Goal: Obtain resource: Download file/media

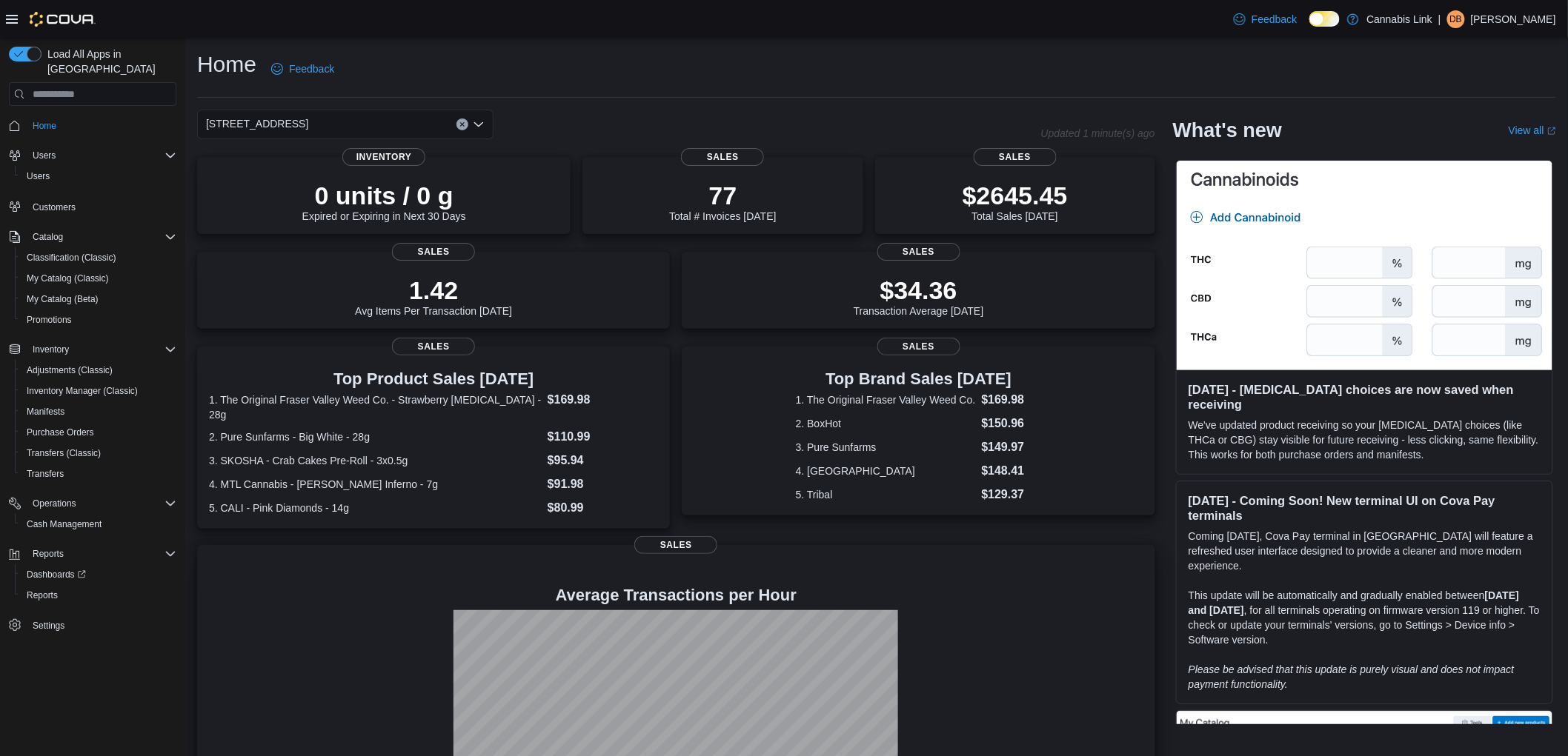
click at [315, 669] on div at bounding box center [676, 721] width 934 height 222
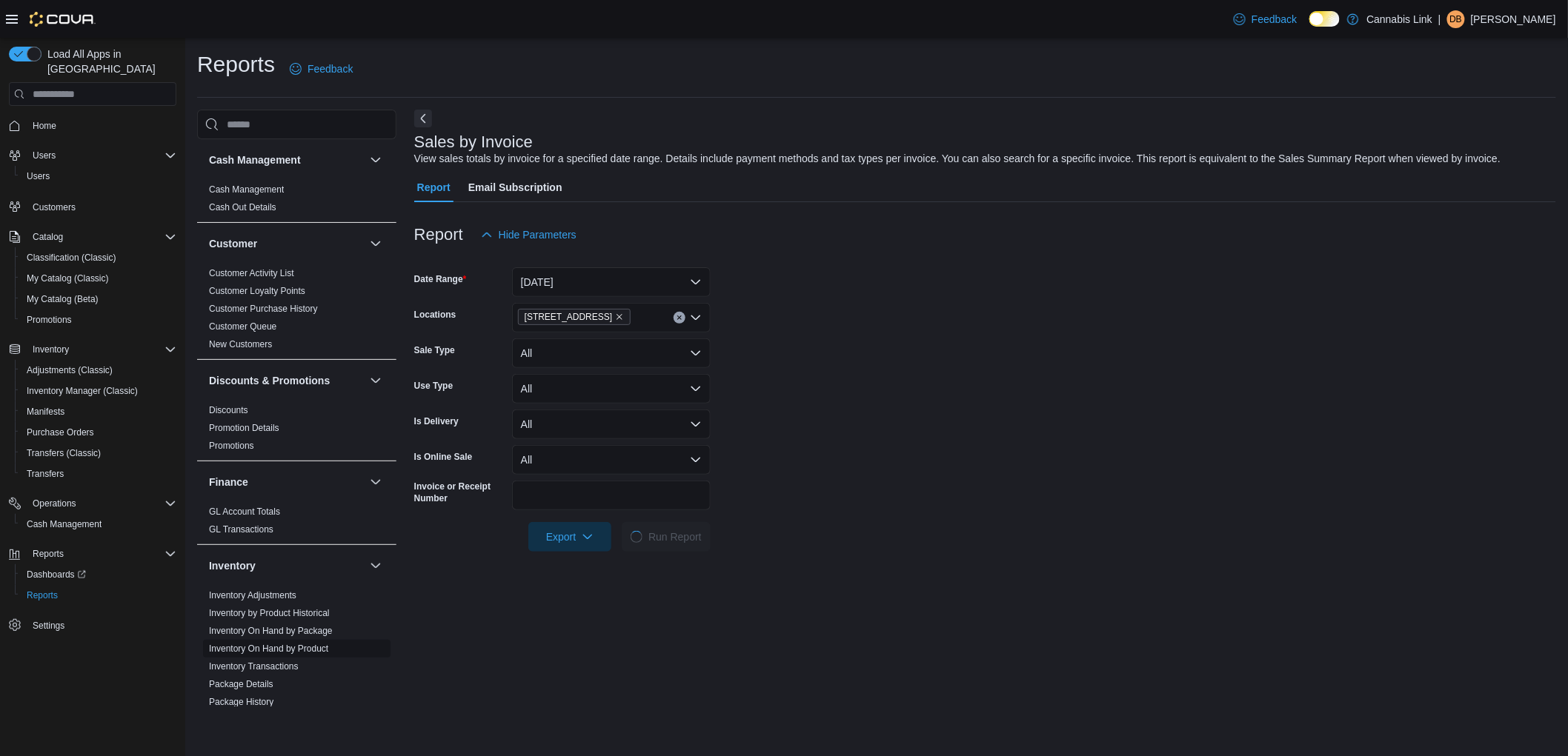
click at [267, 649] on link "Inventory On Hand by Product" at bounding box center [269, 648] width 119 height 10
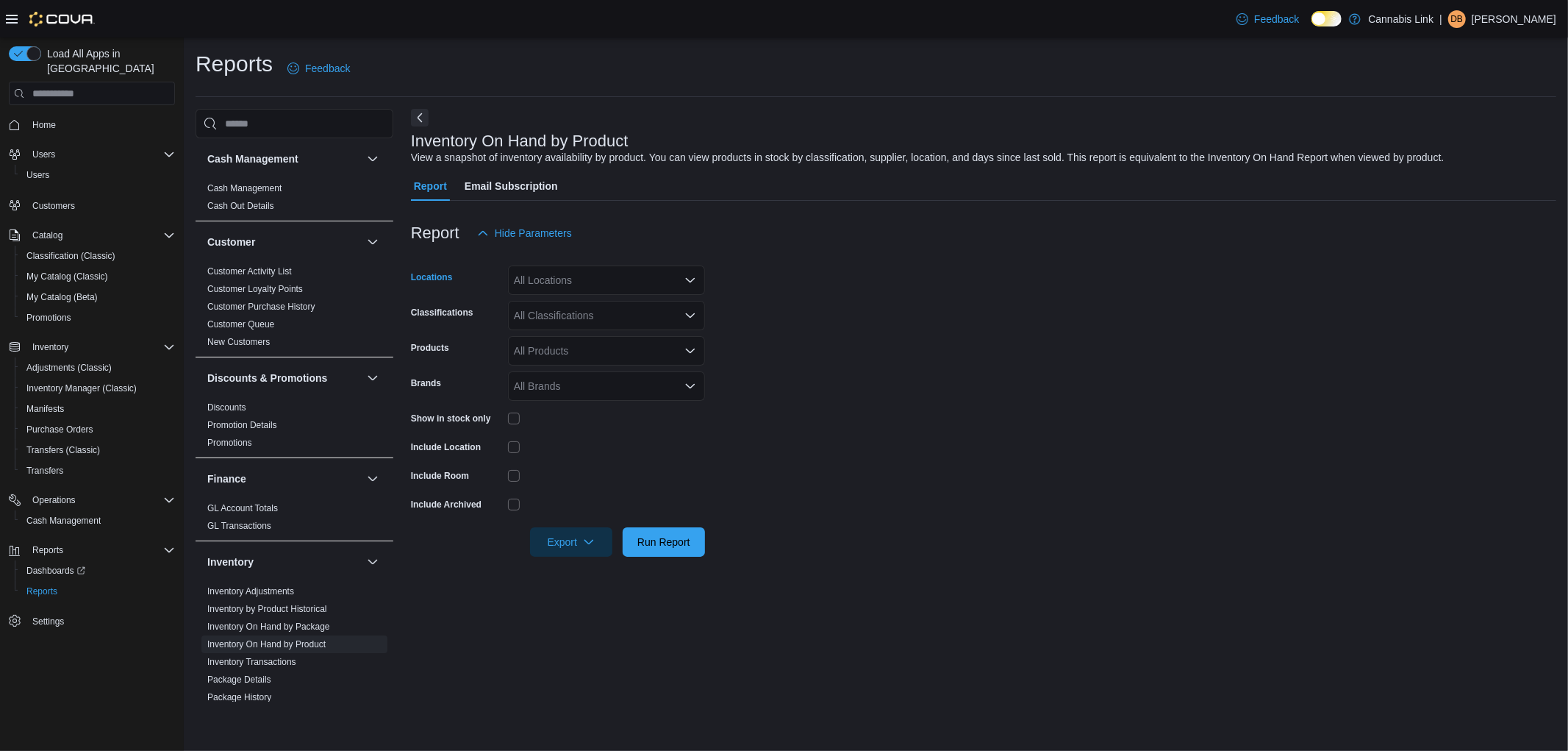
click at [597, 279] on div "All Locations" at bounding box center [607, 280] width 197 height 29
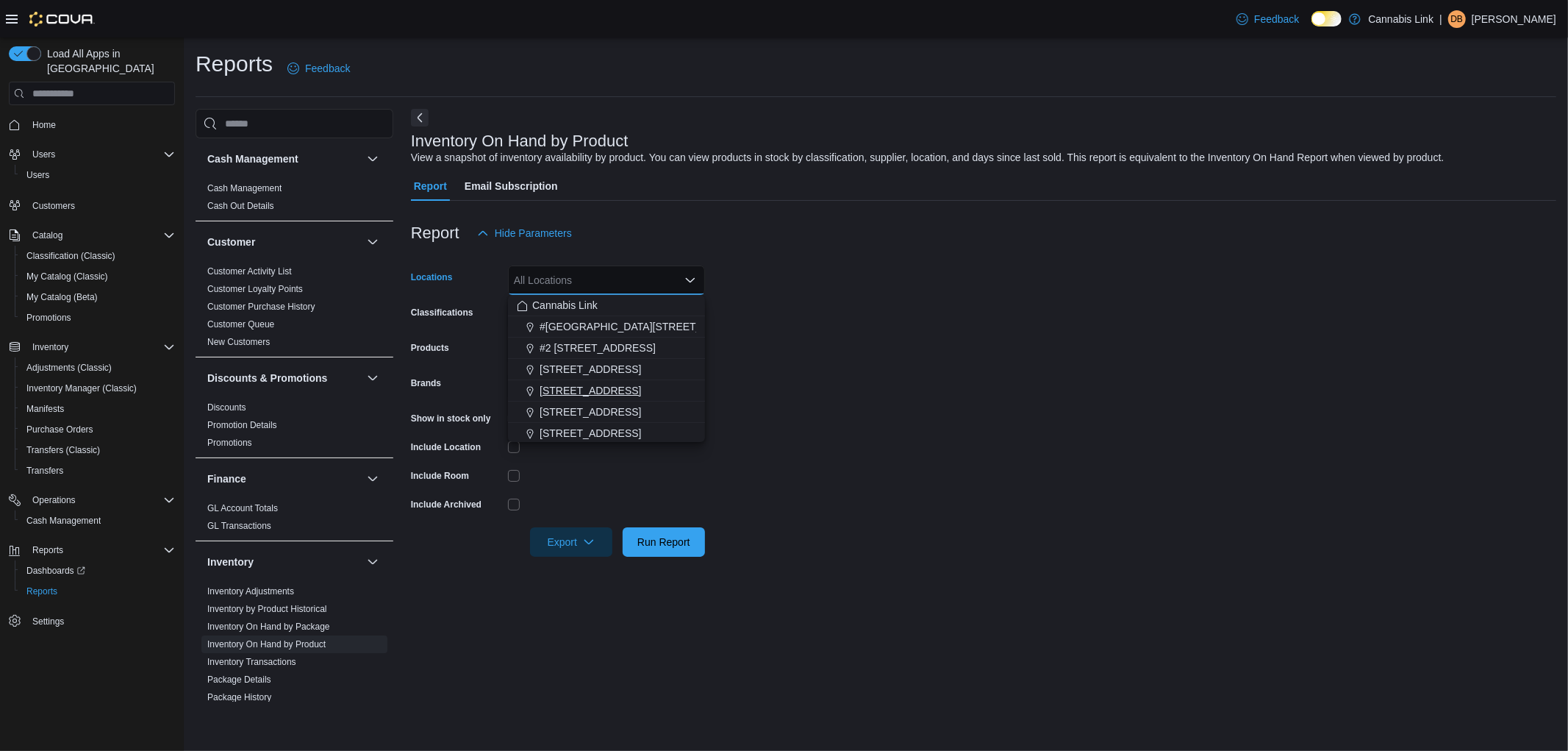
click at [628, 391] on span "[STREET_ADDRESS]" at bounding box center [591, 390] width 102 height 15
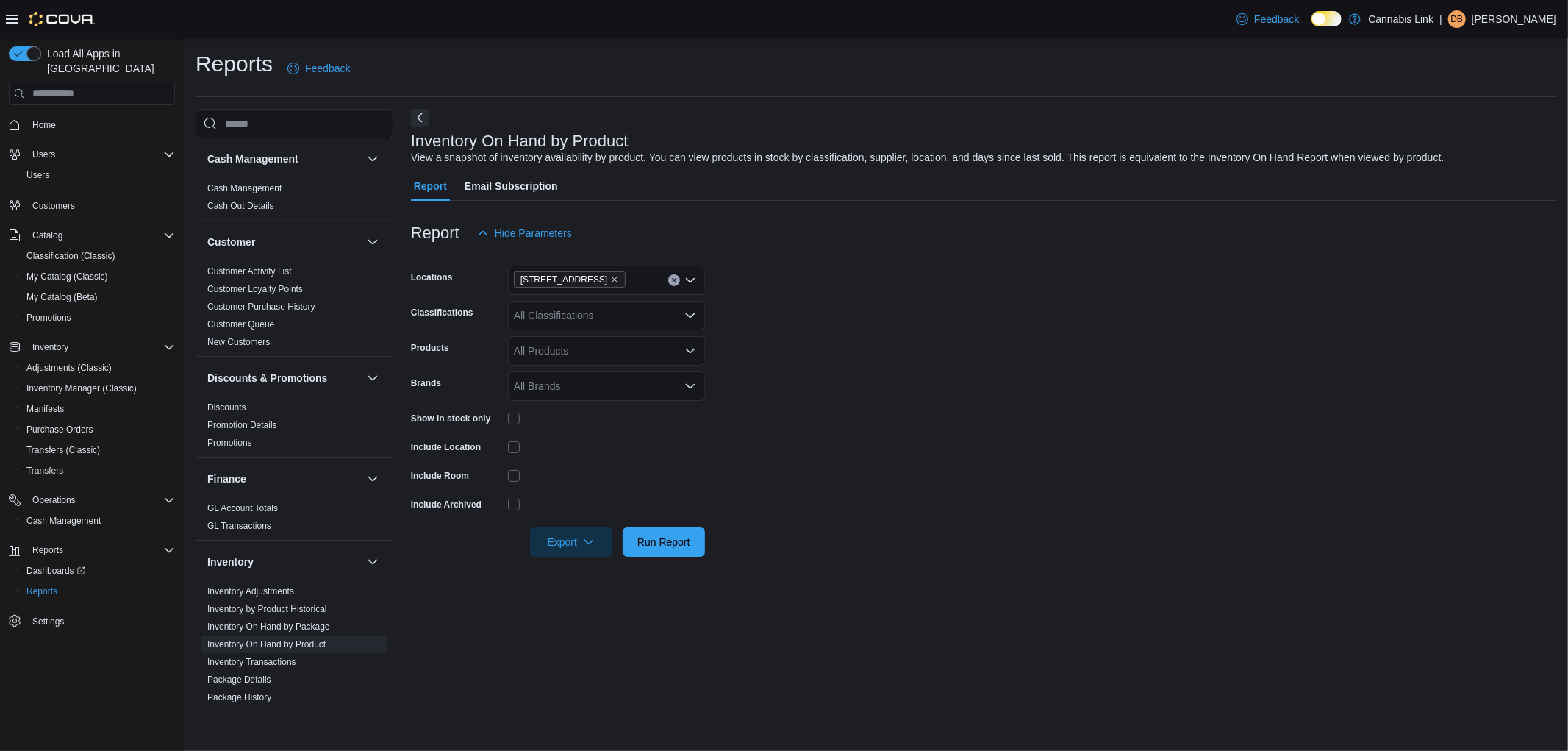
click at [914, 373] on form "Locations 1295 Highbury Ave N Classifications All Classifications Products All …" at bounding box center [983, 402] width 1145 height 309
drag, startPoint x: 836, startPoint y: 415, endPoint x: 816, endPoint y: 426, distance: 22.8
click at [836, 414] on form "Locations 1295 Highbury Ave N Classifications All Classifications Products All …" at bounding box center [983, 402] width 1145 height 309
click at [601, 537] on span "Export" at bounding box center [571, 541] width 65 height 29
click at [585, 574] on span "Export to Excel" at bounding box center [574, 571] width 66 height 12
